Goal: Information Seeking & Learning: Learn about a topic

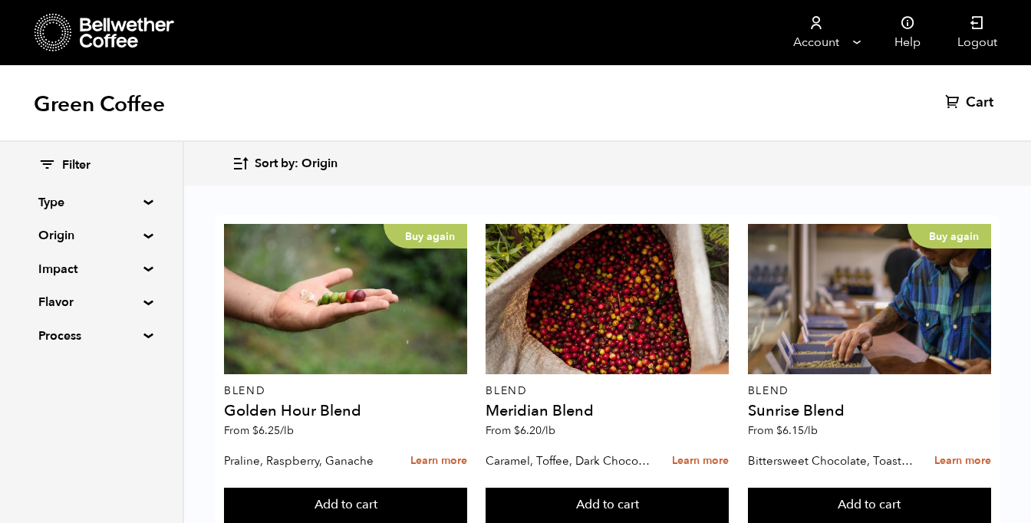
scroll to position [963, 0]
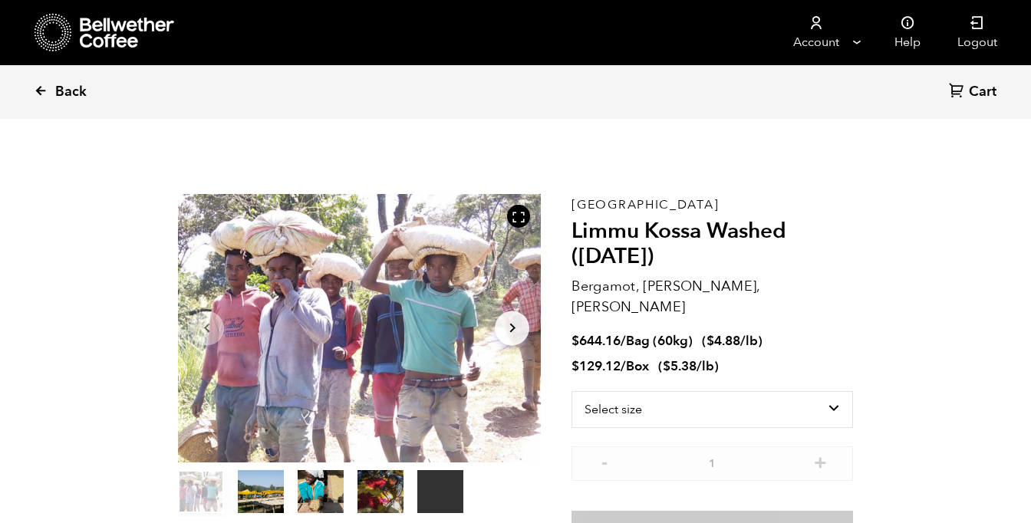
click at [38, 90] on icon at bounding box center [41, 91] width 14 height 14
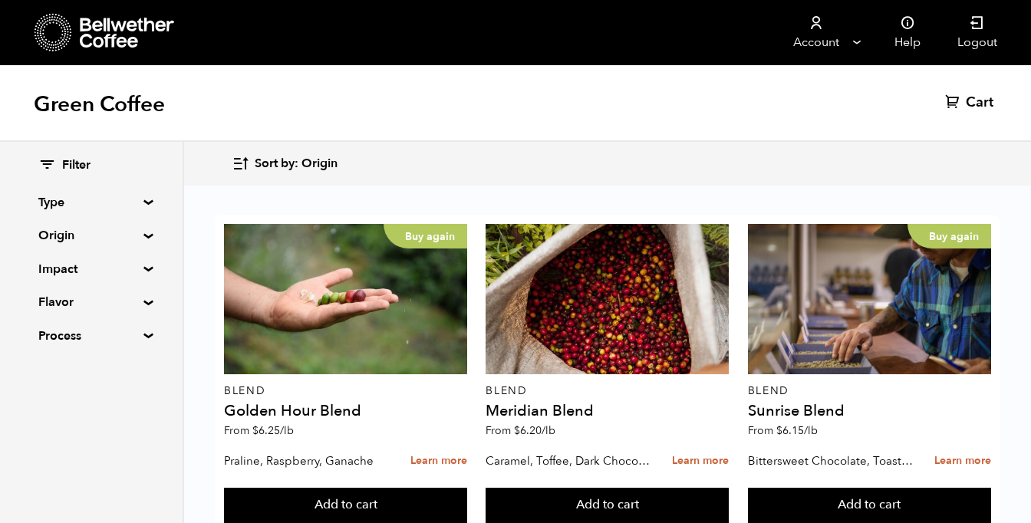
scroll to position [1281, 0]
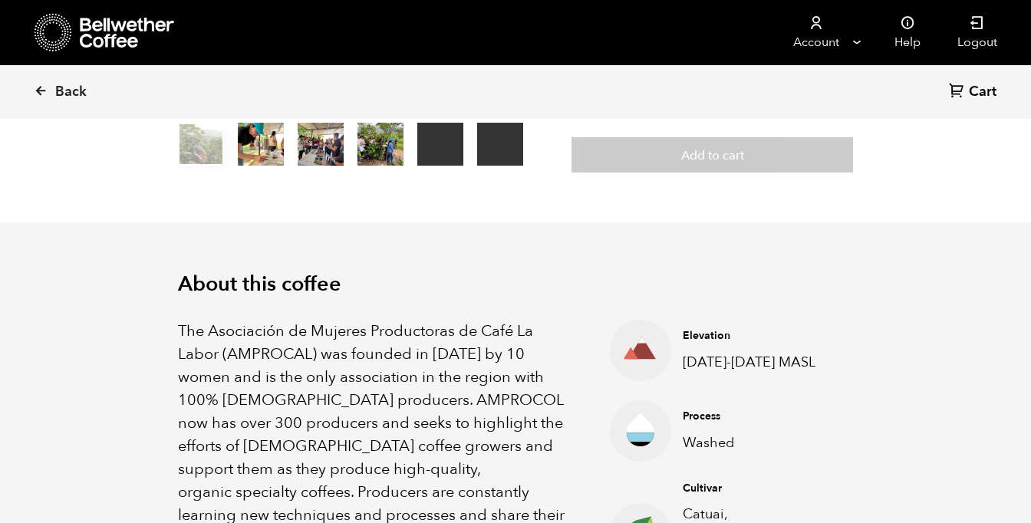
scroll to position [480, 0]
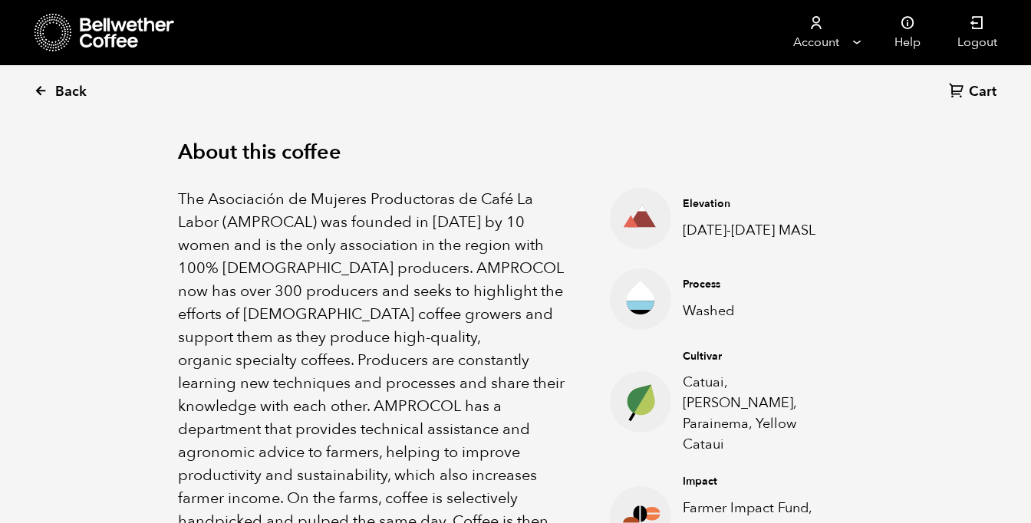
click at [38, 91] on icon at bounding box center [41, 91] width 14 height 14
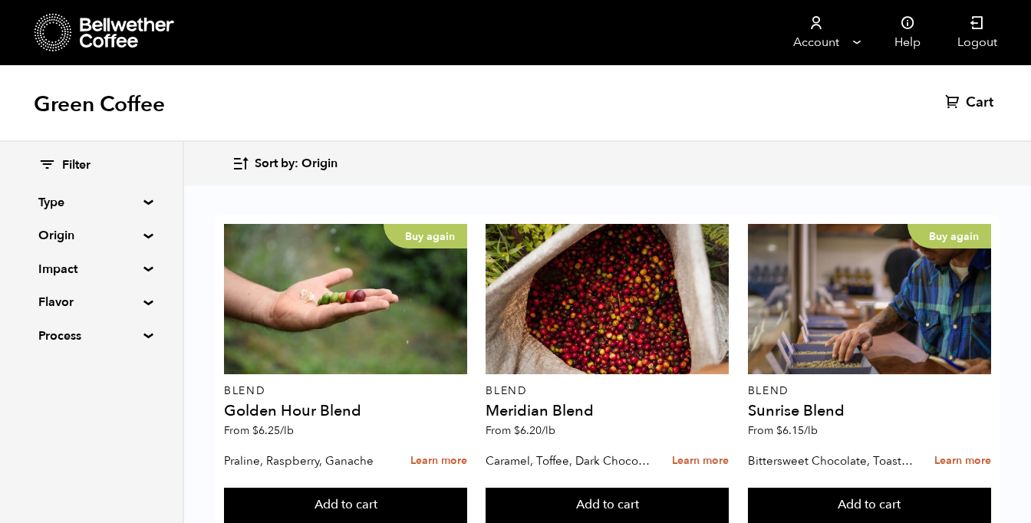
scroll to position [1515, 0]
